Goal: Transaction & Acquisition: Purchase product/service

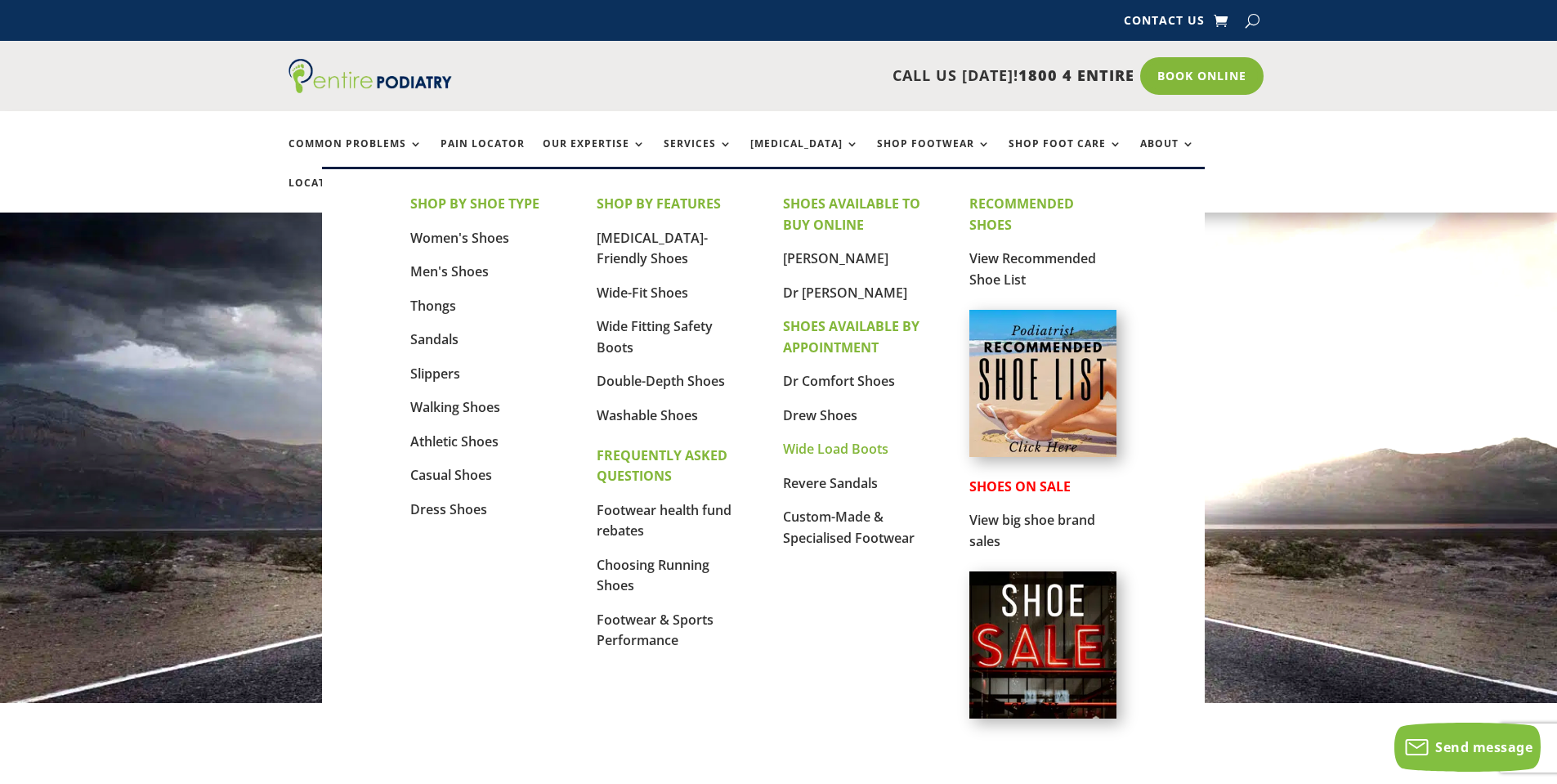
click at [835, 448] on link "Wide Load Boots" at bounding box center [836, 449] width 106 height 18
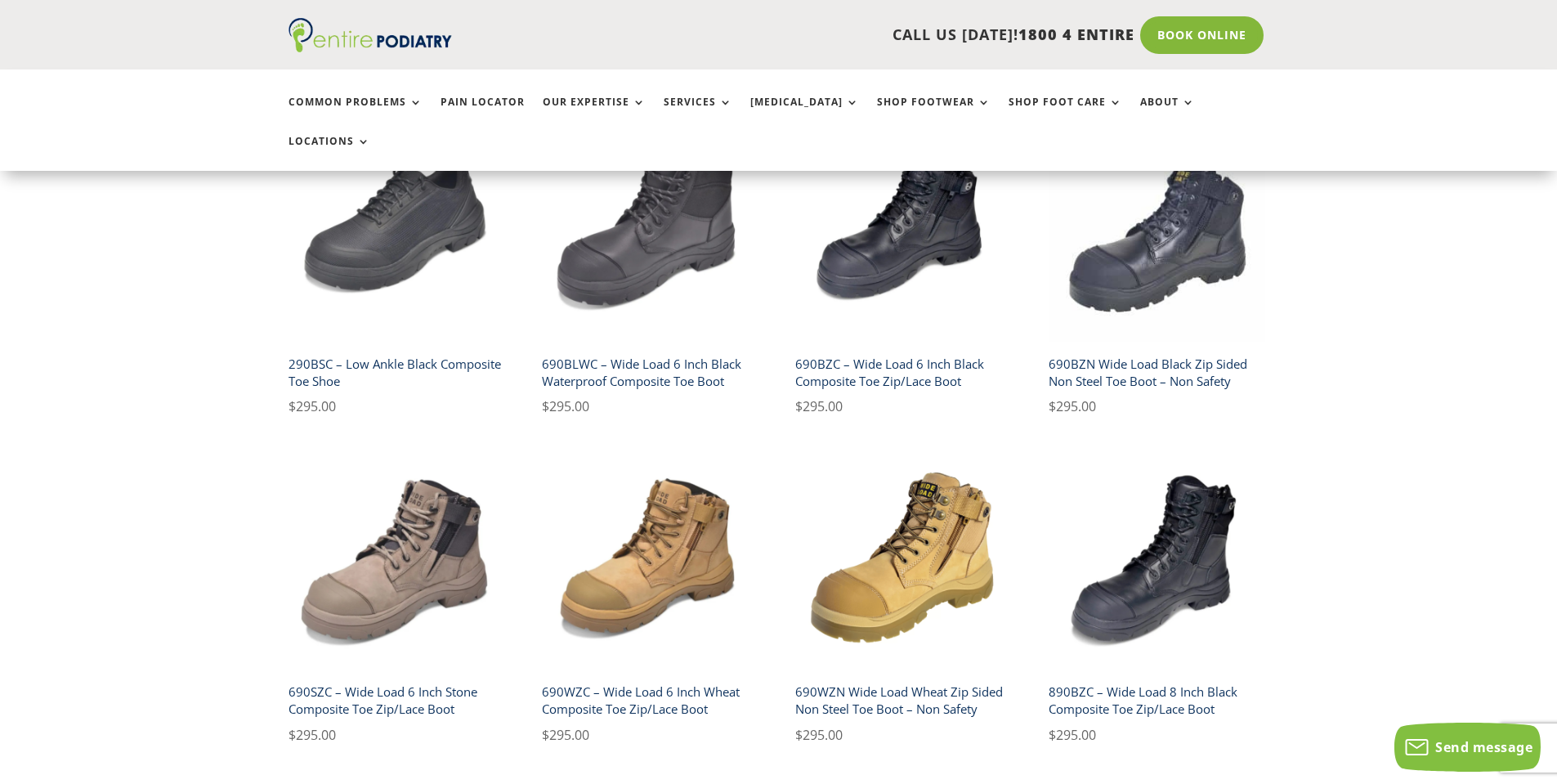
scroll to position [262, 0]
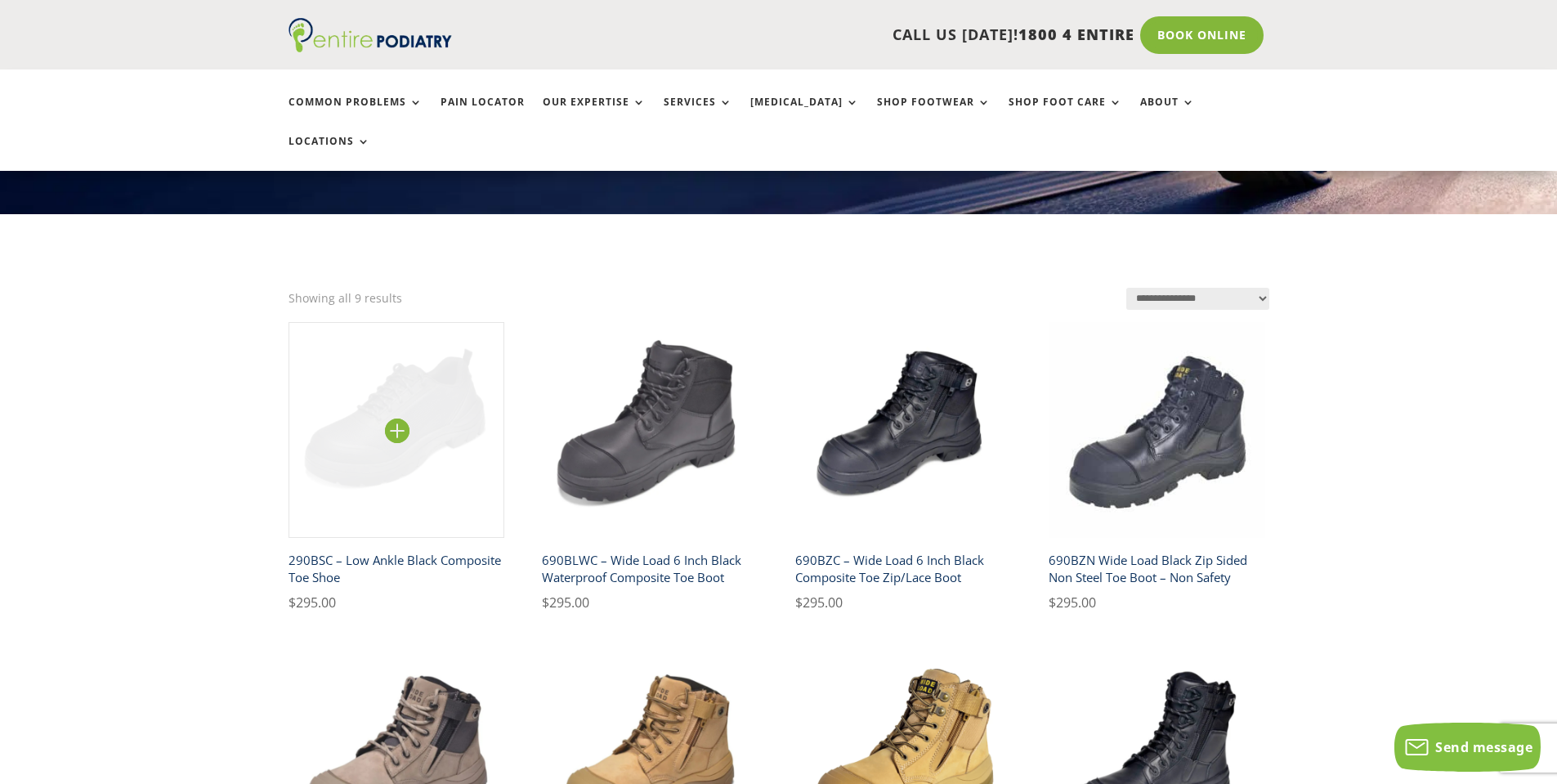
click at [431, 369] on img at bounding box center [396, 430] width 216 height 216
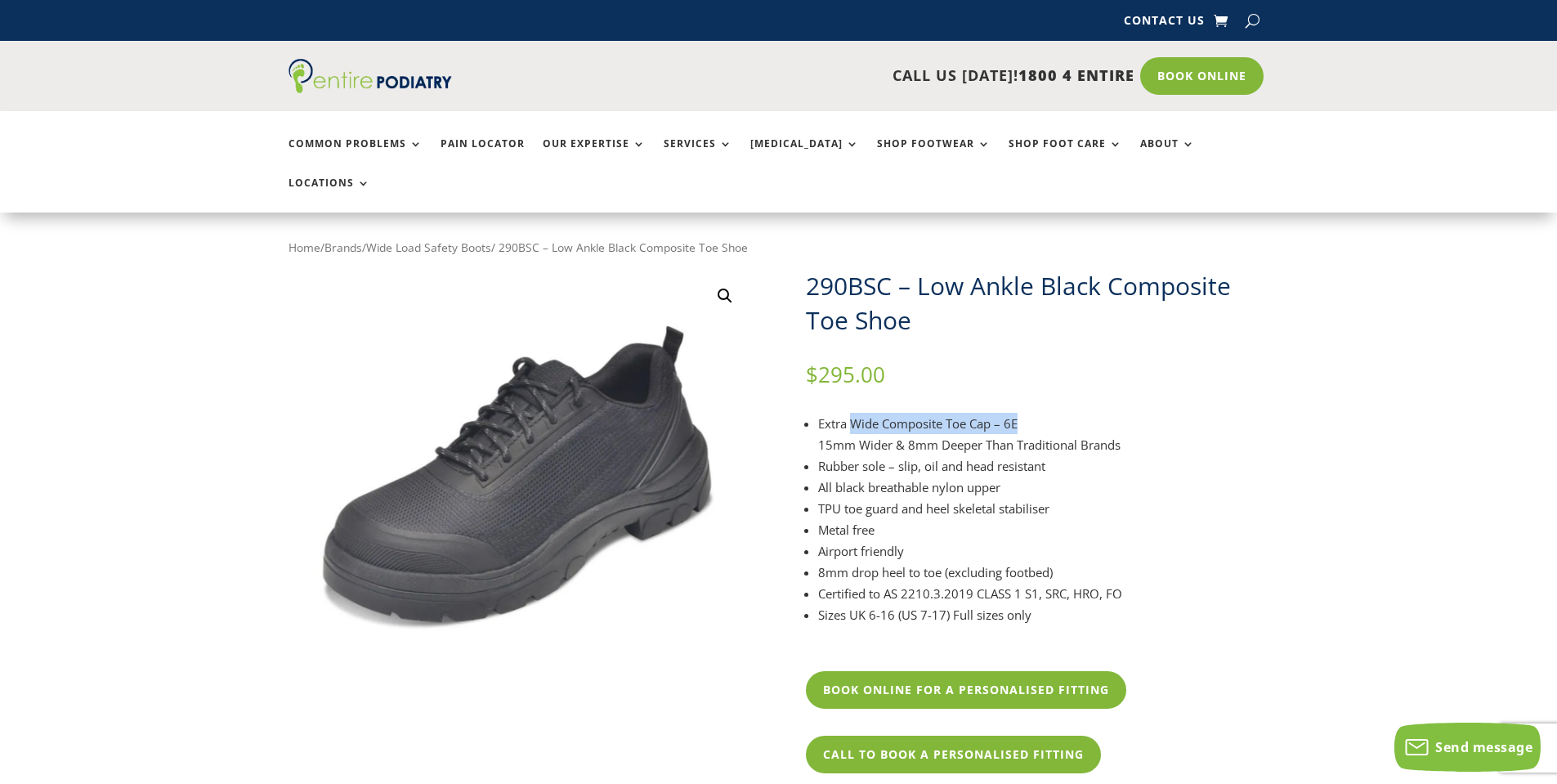
drag, startPoint x: 1040, startPoint y: 383, endPoint x: 853, endPoint y: 385, distance: 187.0
click at [853, 412] on li "Extra Wide Composite Toe Cap – 6E 15mm Wider & 8mm Deeper Than Traditional Bran…" at bounding box center [1044, 433] width 452 height 43
click at [925, 455] on li "Rubber sole – slip, oil and head resistant" at bounding box center [1044, 466] width 452 height 21
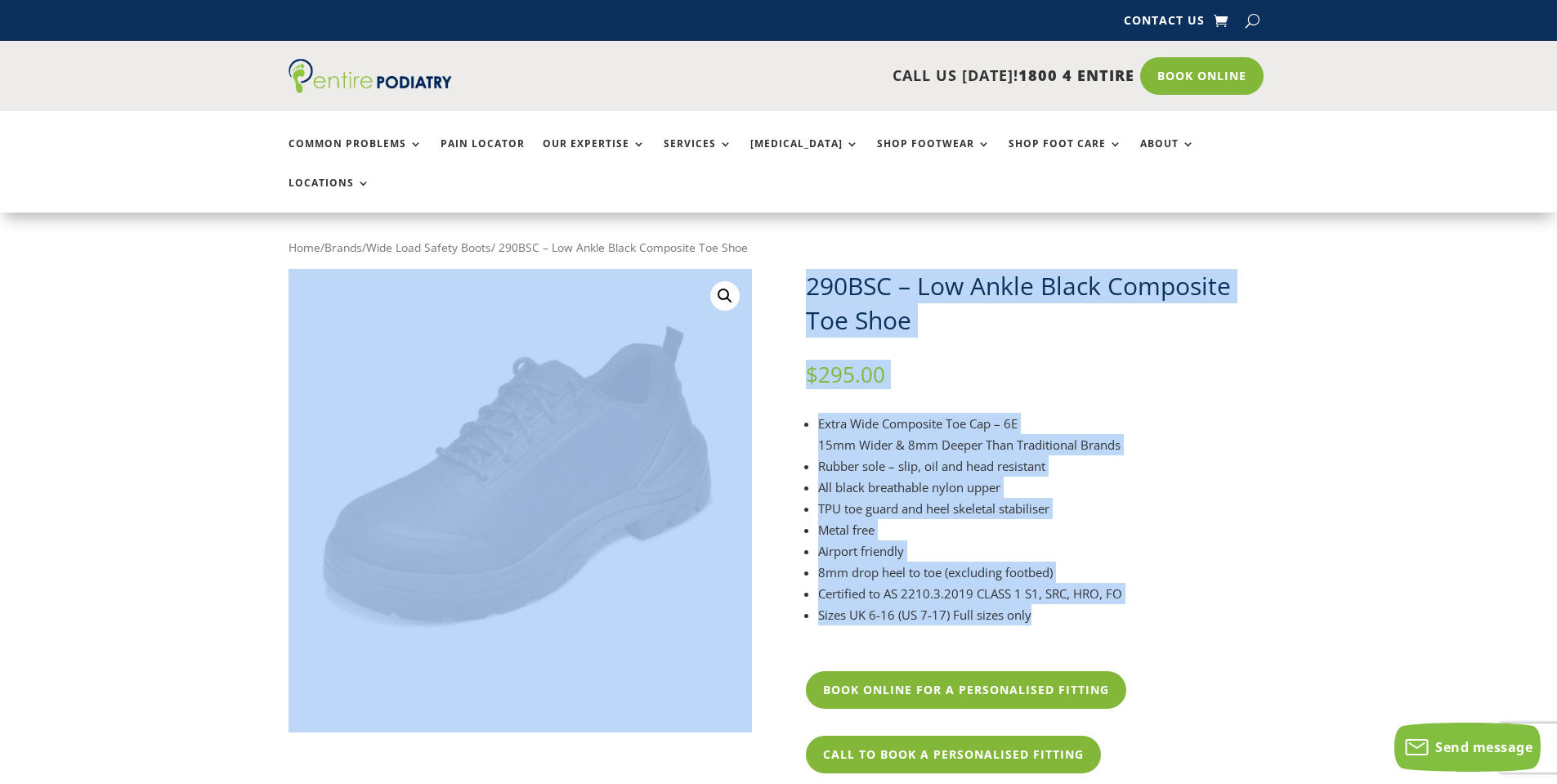
drag, startPoint x: 1048, startPoint y: 577, endPoint x: 777, endPoint y: 385, distance: 332.1
click at [777, 385] on div "🔍 290BSC – Low Ankle Black Composite Toe Shoe $ 295.00 Extra Wide Composite Toe…" at bounding box center [778, 570] width 981 height 603
click at [925, 412] on li "Extra Wide Composite Toe Cap – 6E 15mm Wider & 8mm Deeper Than Traditional Bran…" at bounding box center [1044, 433] width 452 height 43
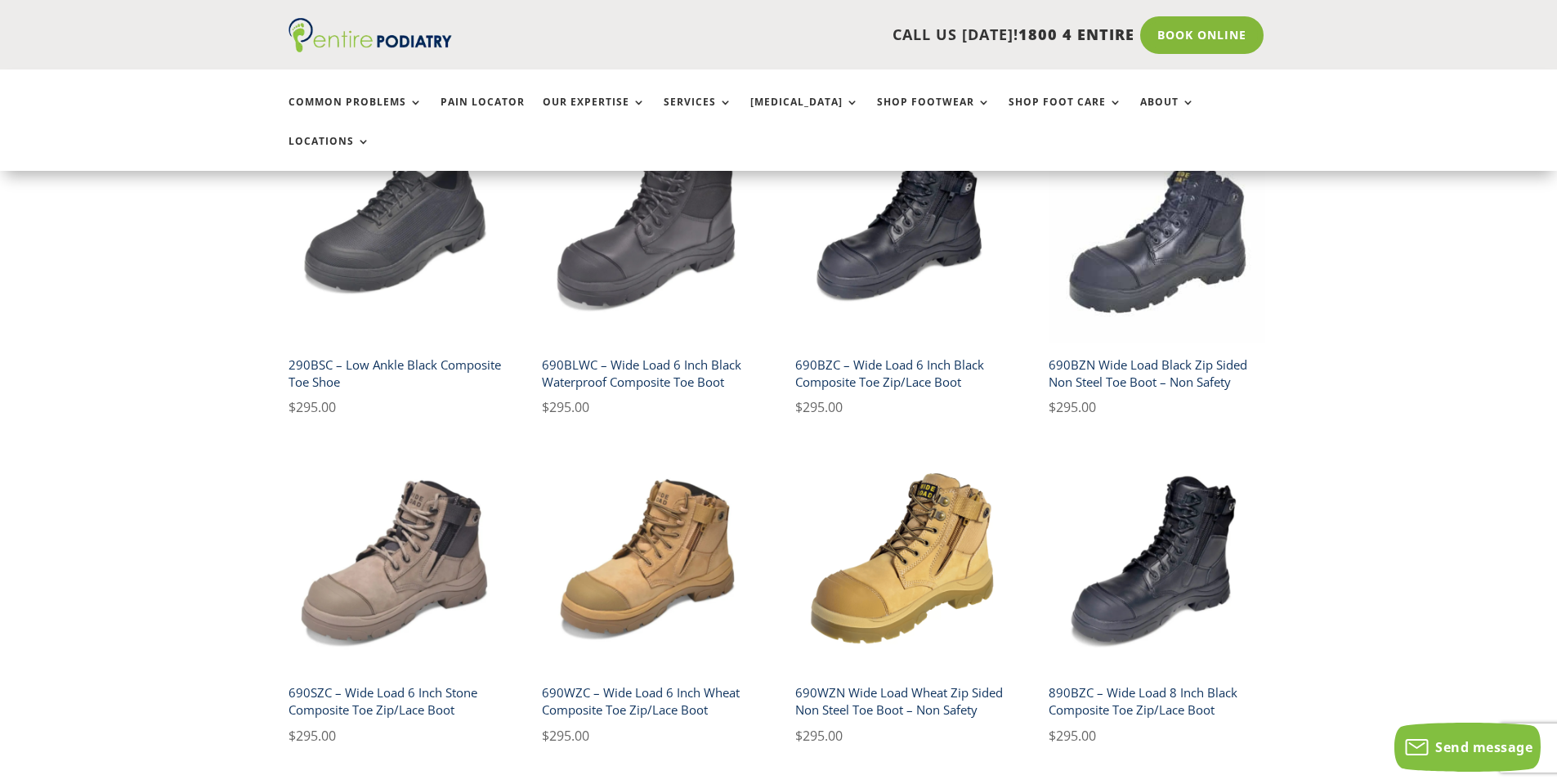
scroll to position [262, 0]
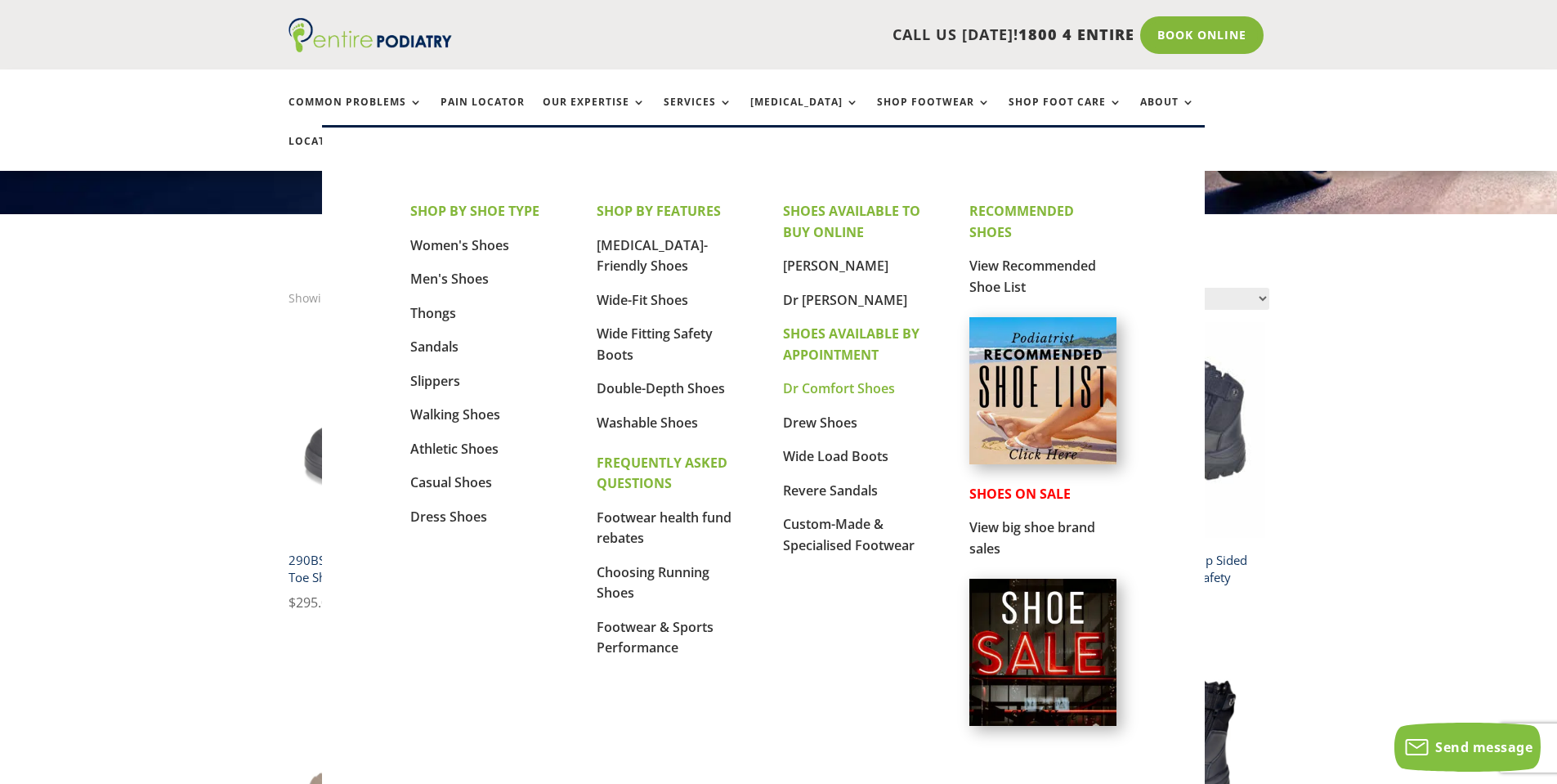
click at [808, 393] on link "Dr Comfort Shoes" at bounding box center [839, 388] width 112 height 18
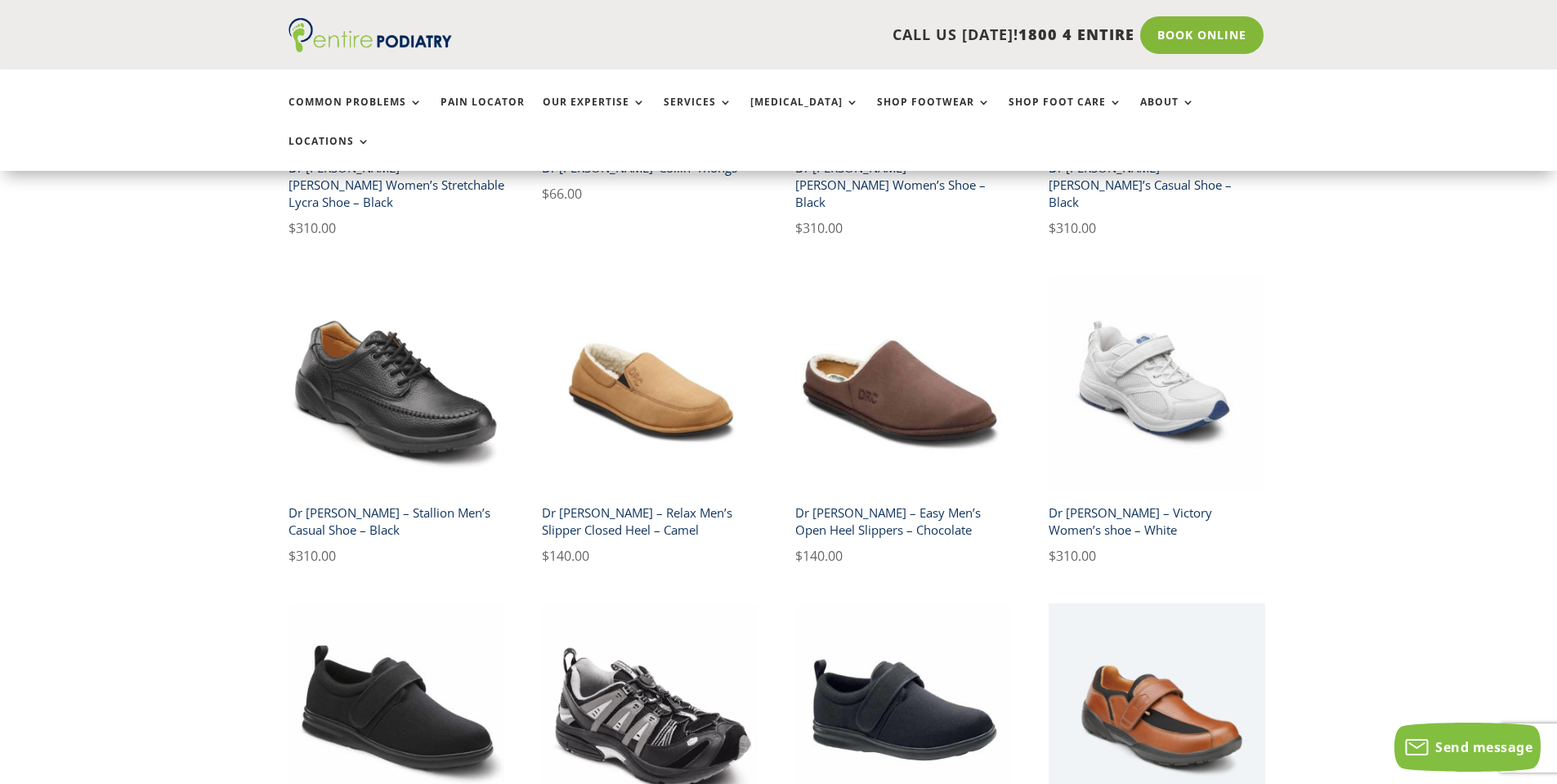
scroll to position [2354, 0]
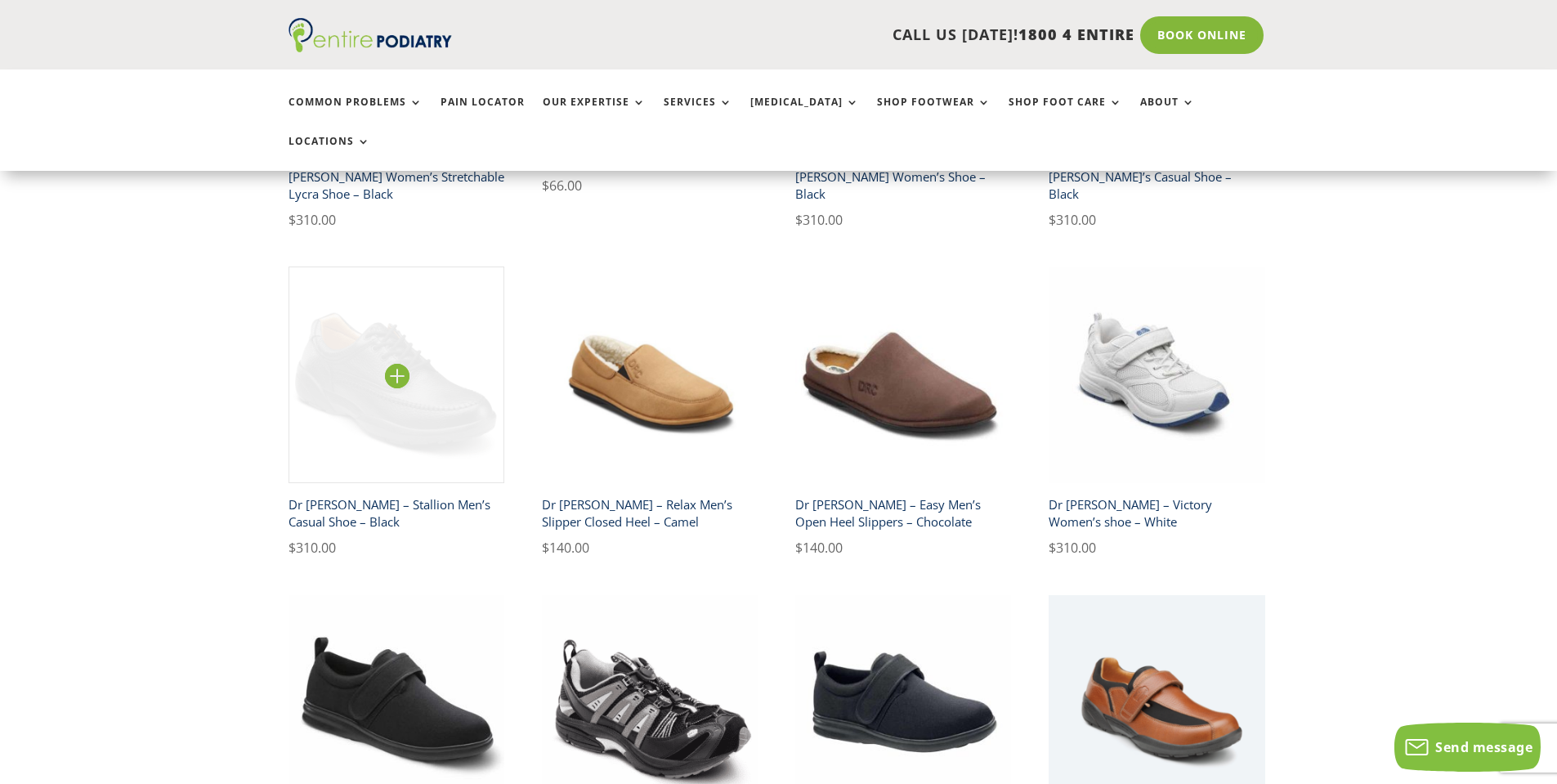
click at [435, 321] on img at bounding box center [396, 374] width 216 height 216
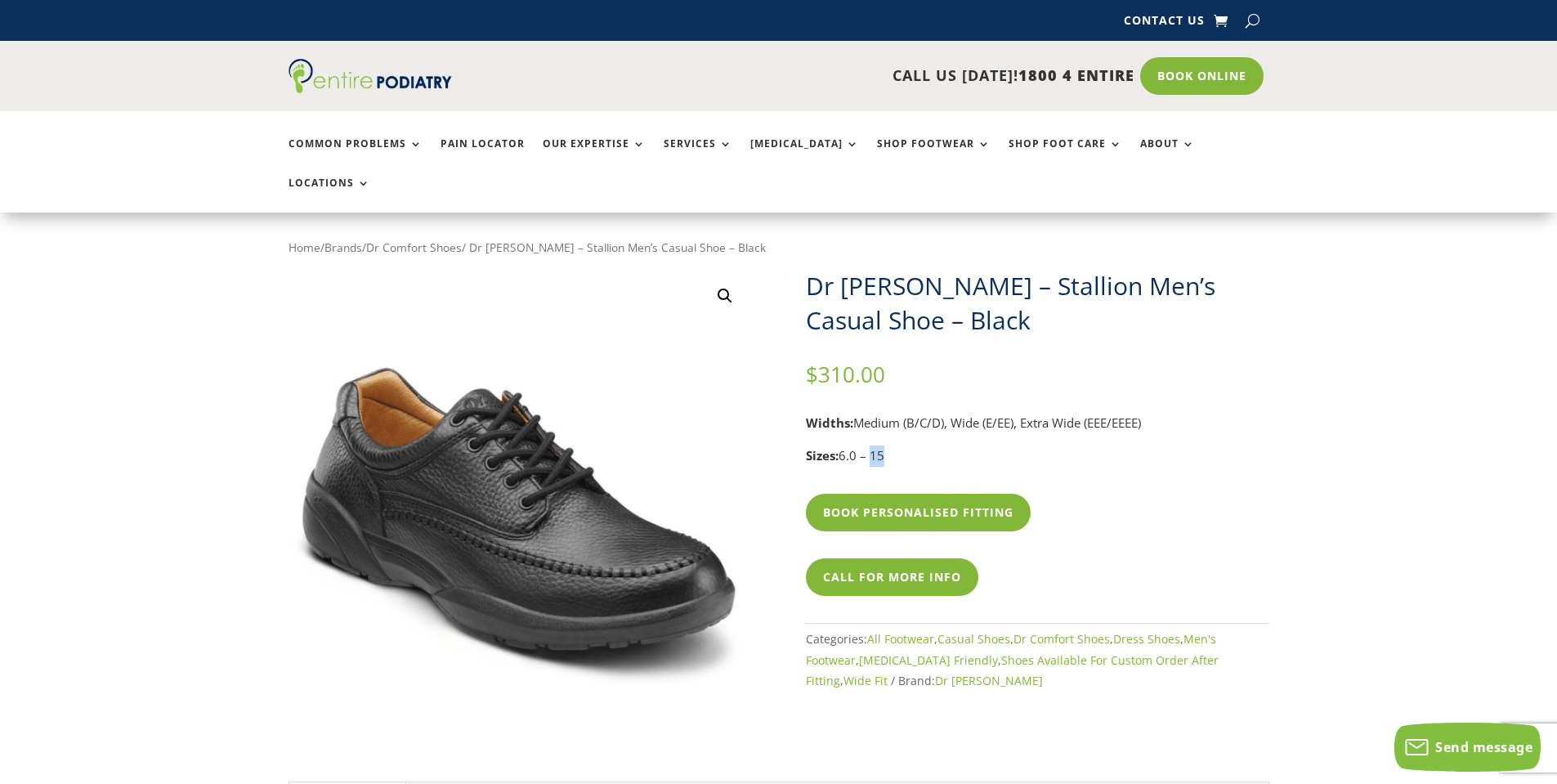
drag, startPoint x: 887, startPoint y: 417, endPoint x: 871, endPoint y: 423, distance: 17.1
click at [871, 446] on p "Sizes: 6.0 – 15" at bounding box center [1038, 456] width 463 height 21
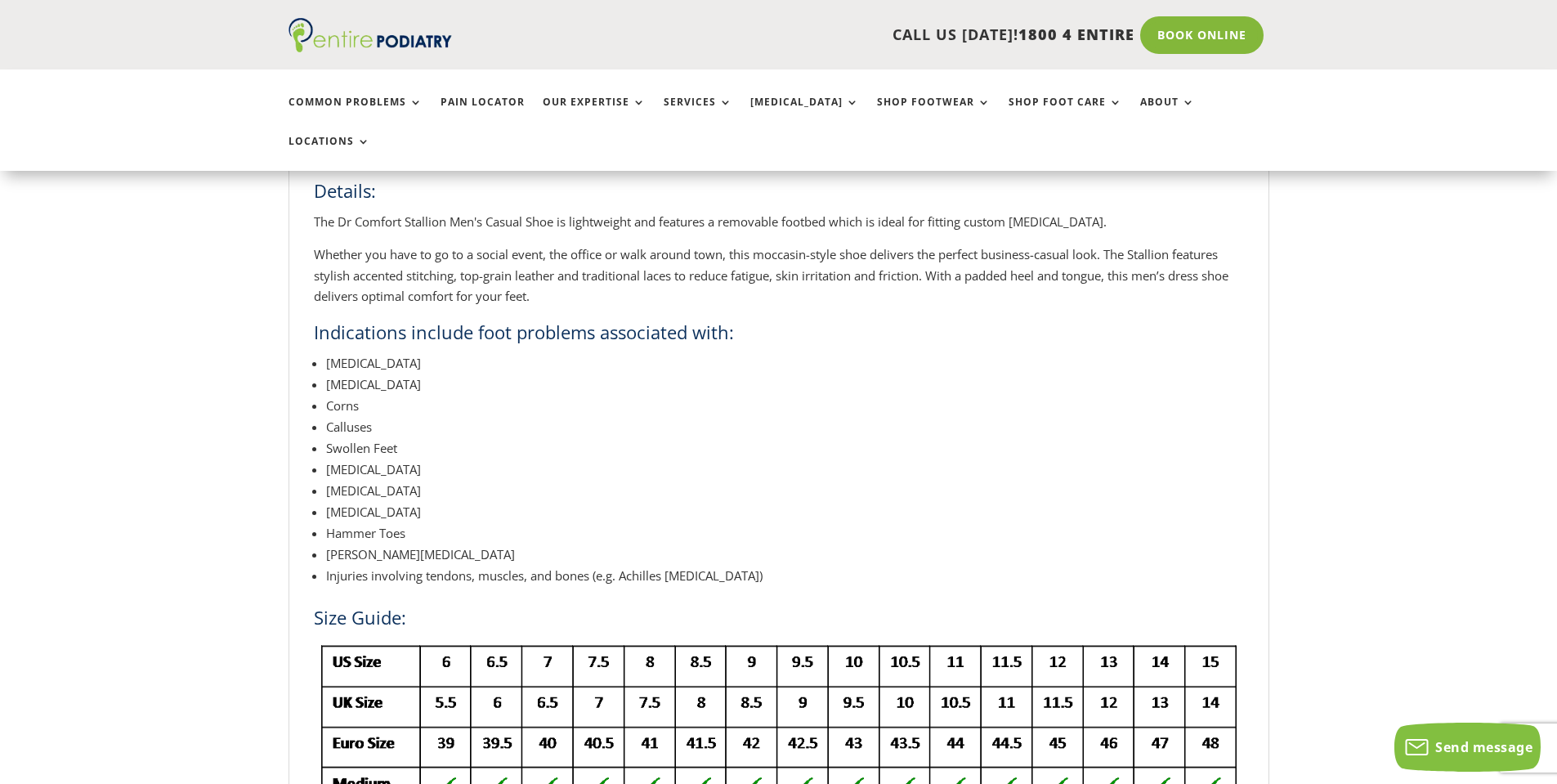
scroll to position [980, 0]
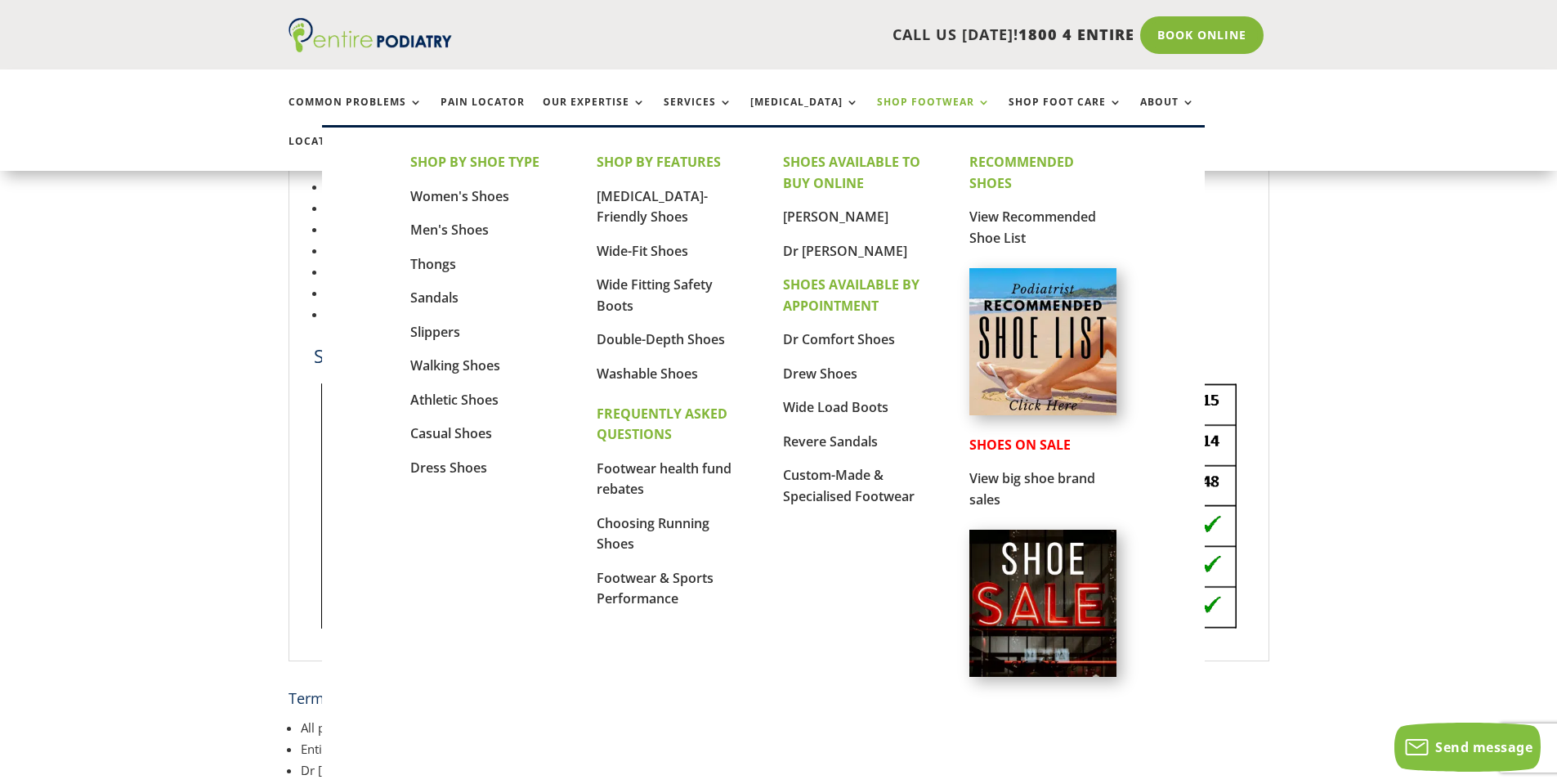
click at [906, 108] on link "Shop Footwear" at bounding box center [933, 113] width 113 height 35
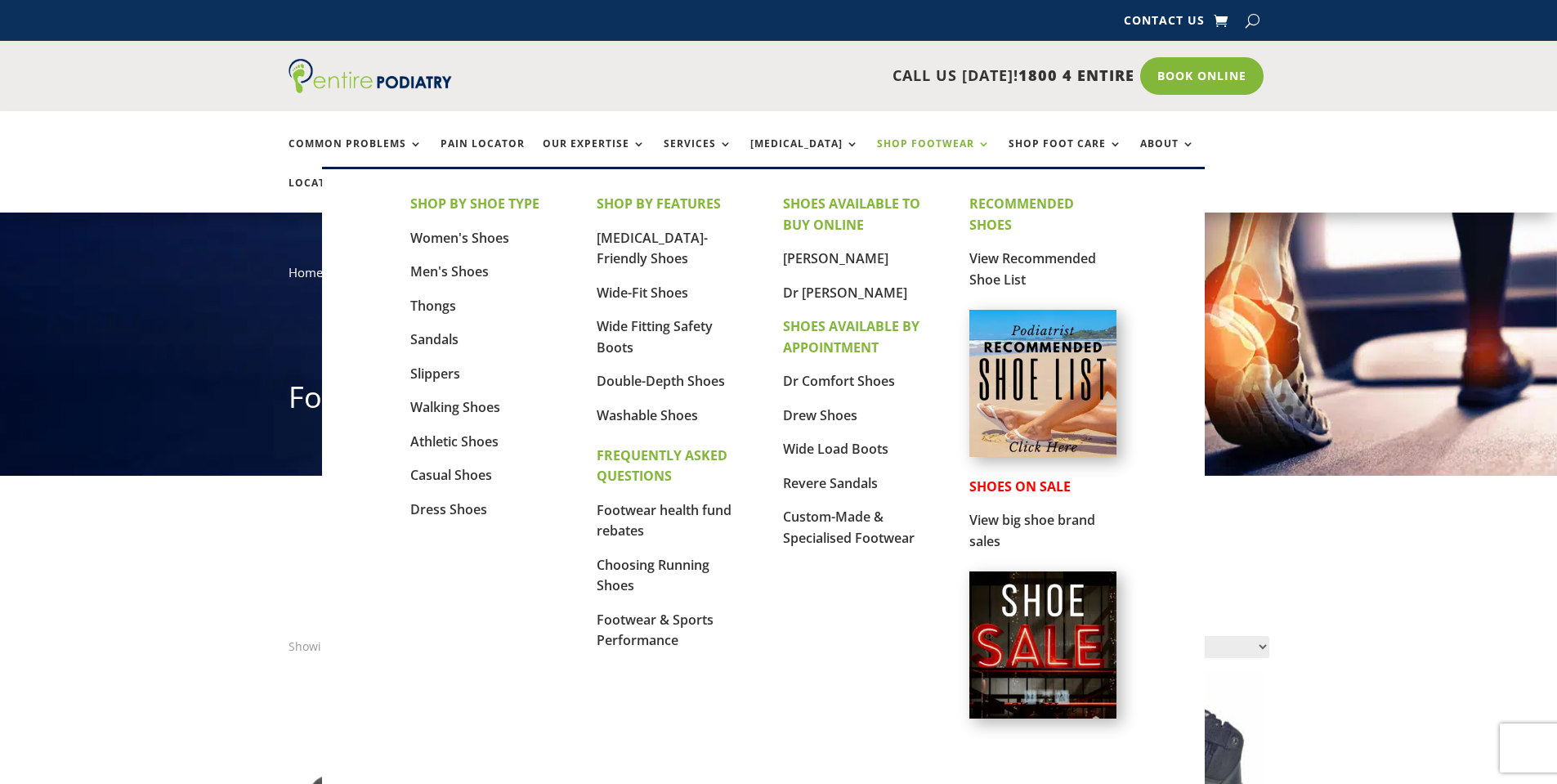
click at [1030, 417] on img at bounding box center [1042, 383] width 147 height 147
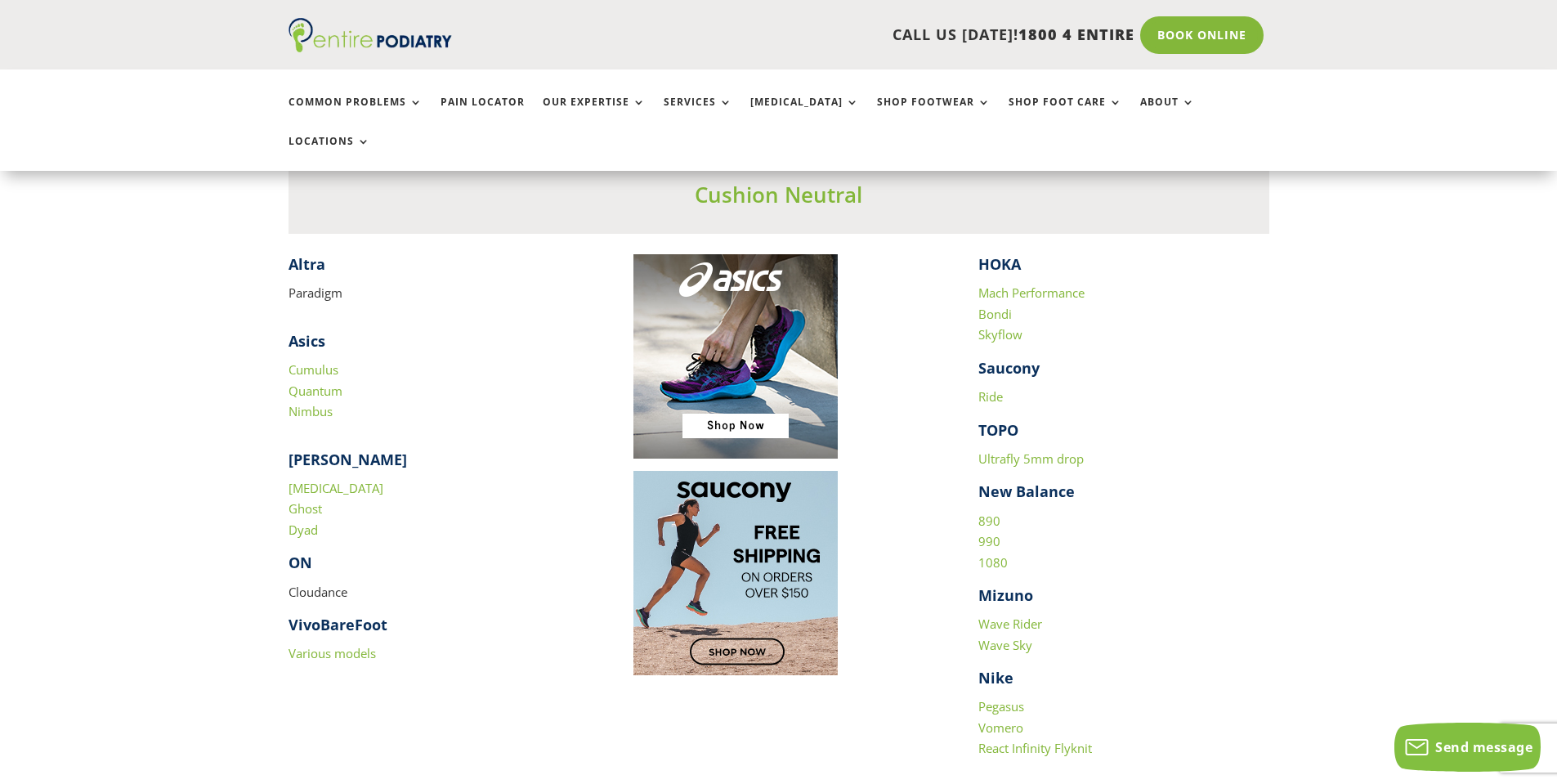
scroll to position [1569, 0]
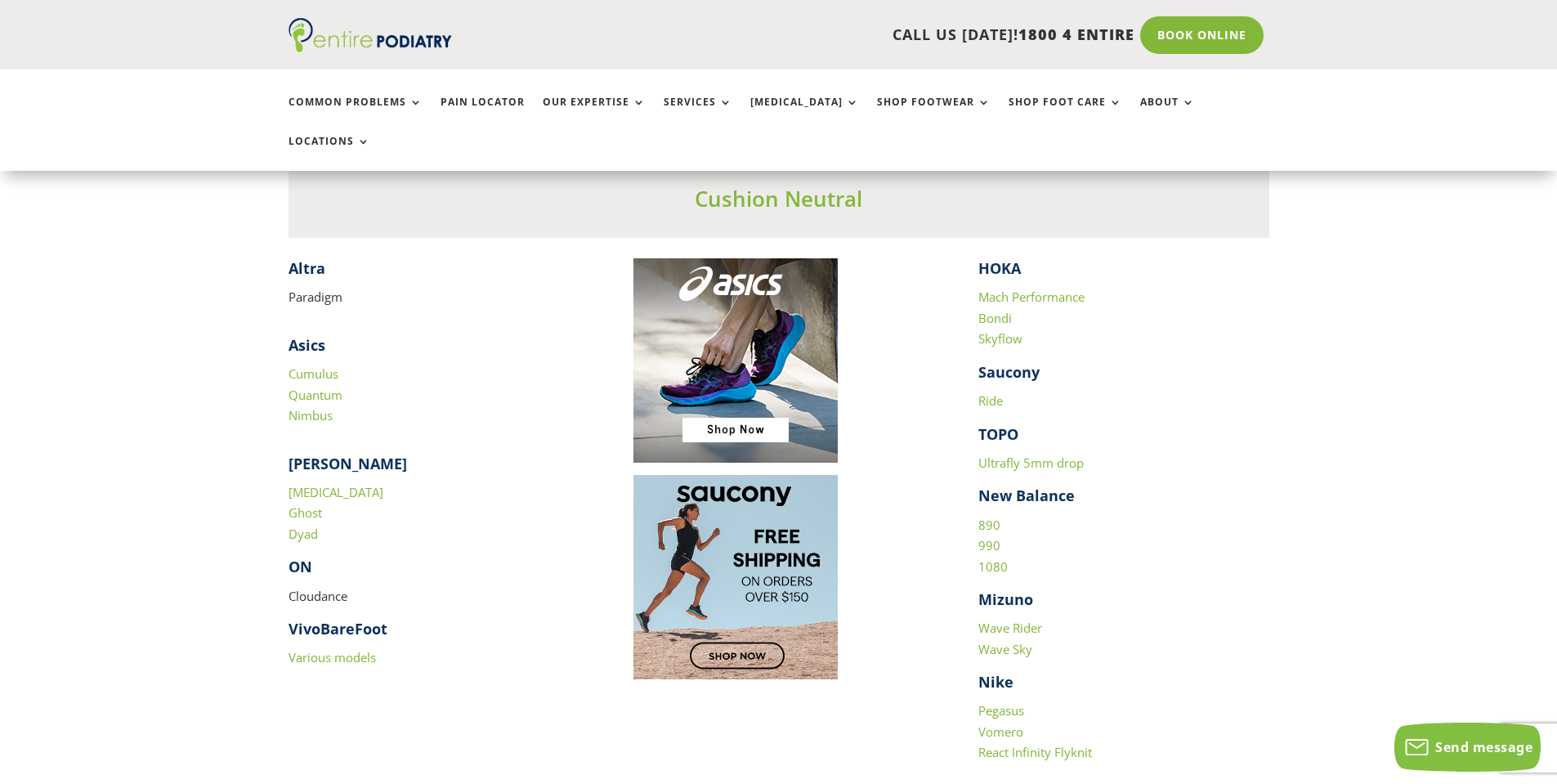
click at [998, 310] on link "Bondi" at bounding box center [995, 317] width 33 height 16
